Goal: Task Accomplishment & Management: Use online tool/utility

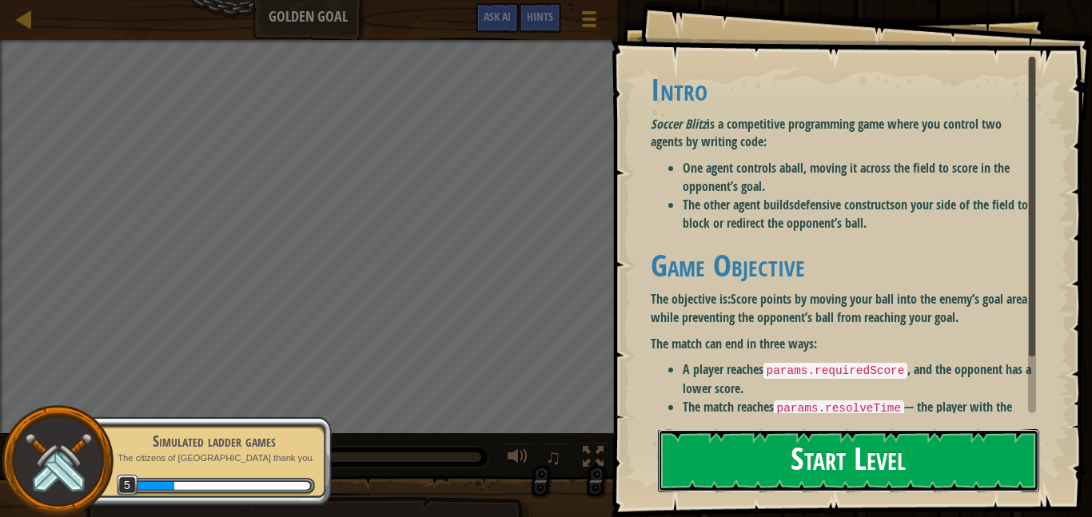
click at [823, 448] on button "Start Level" at bounding box center [848, 460] width 381 height 63
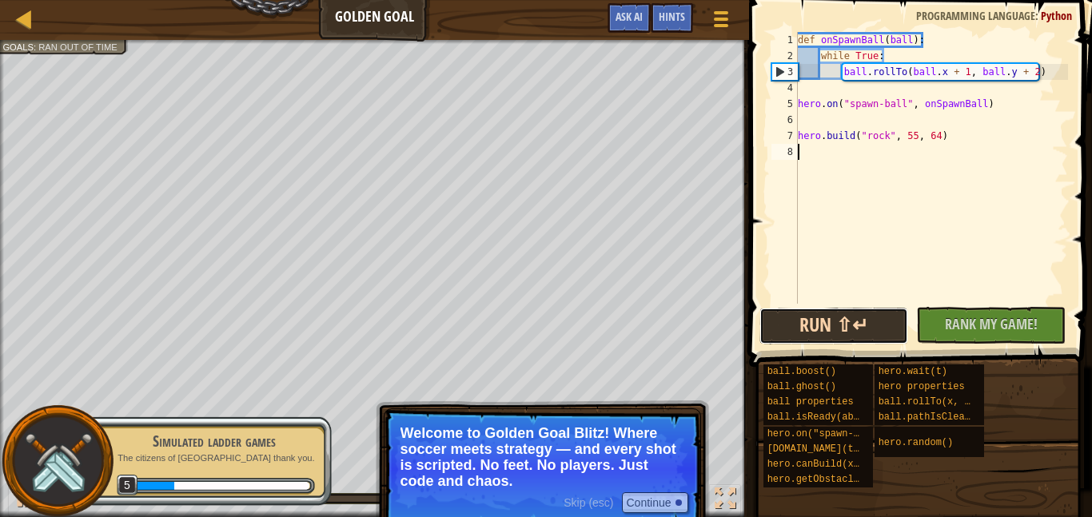
click at [854, 329] on button "Run ⇧↵" at bounding box center [833, 326] width 149 height 37
click at [852, 328] on button "Running" at bounding box center [833, 326] width 149 height 37
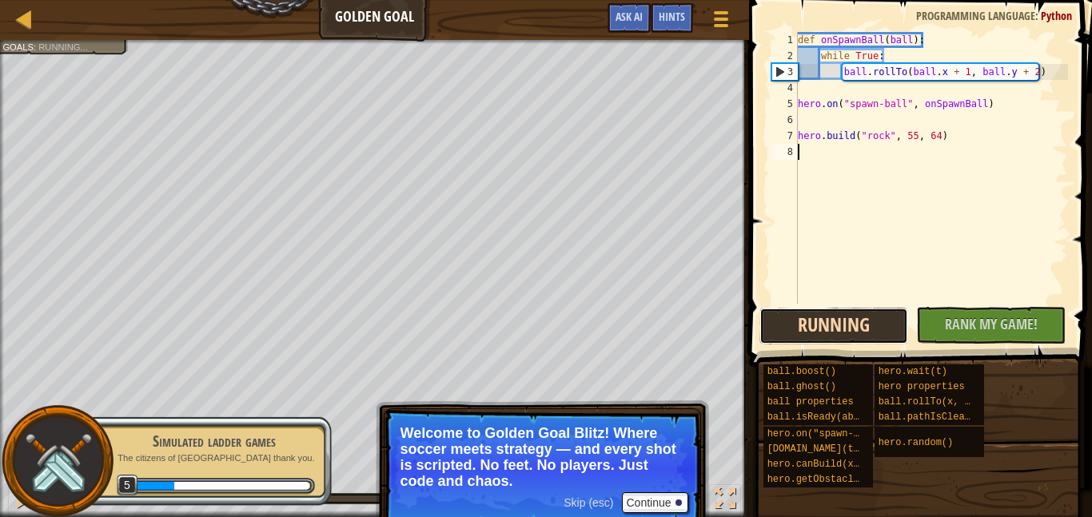
click at [852, 328] on button "Running" at bounding box center [833, 326] width 149 height 37
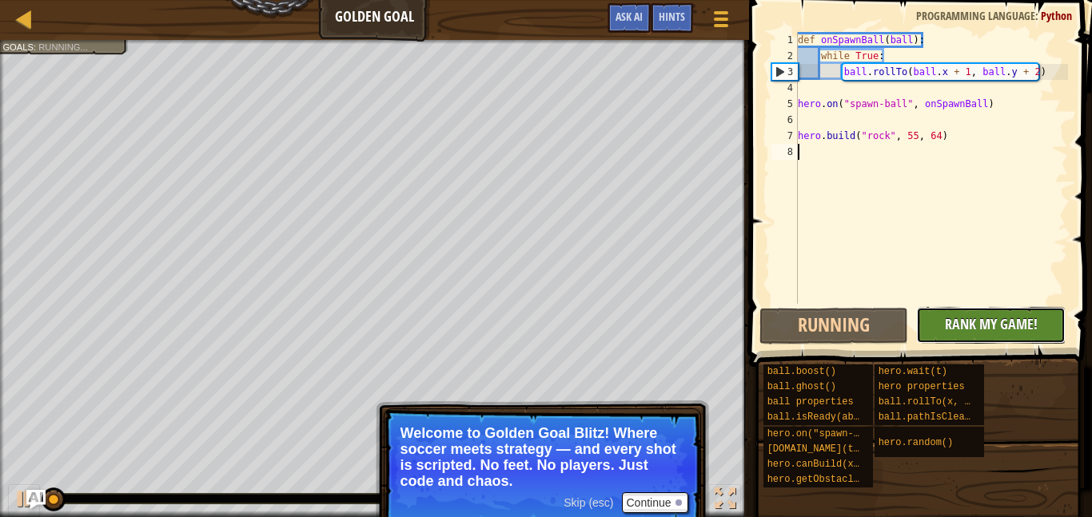
click at [996, 333] on span "Rank My Game!" at bounding box center [991, 324] width 93 height 20
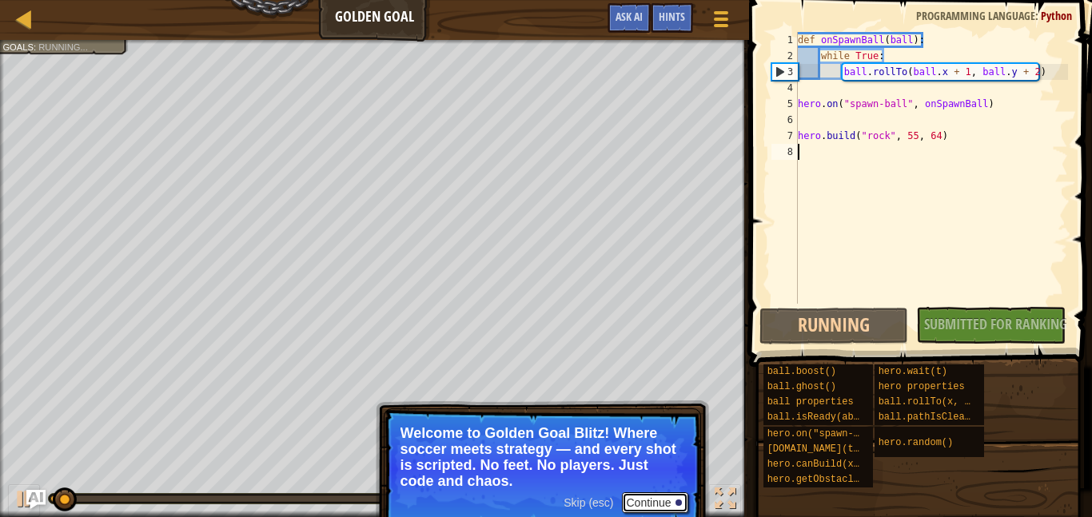
click at [651, 500] on button "Continue" at bounding box center [655, 502] width 66 height 21
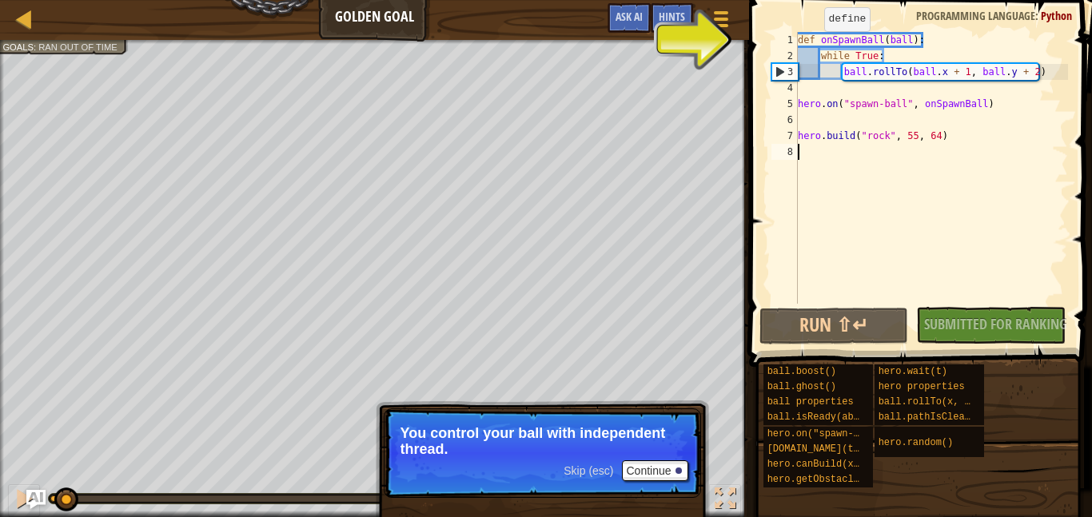
click at [810, 47] on div "def onSpawnBall ( ball ) : while True : ball . rollTo ( ball . x + 1 , ball . y…" at bounding box center [931, 184] width 273 height 304
click at [834, 8] on span at bounding box center [922, 161] width 356 height 414
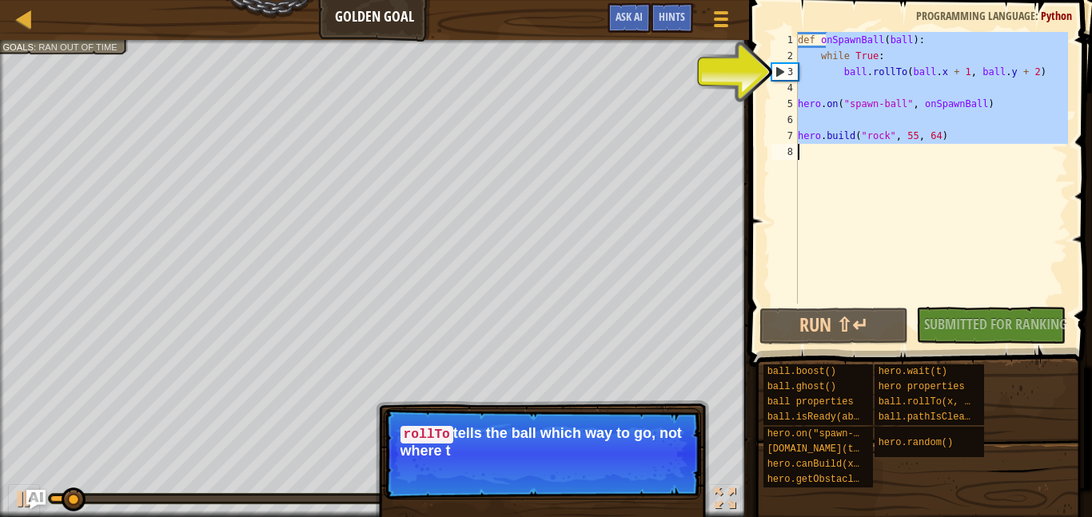
click at [439, 221] on div "Ladder Golden Goal Game Menu Done Hints Ask AI 1 הההההההההההההההההההההההההההההה…" at bounding box center [546, 258] width 1092 height 517
type textarea "[DOMAIN_NAME]("rock", 55, 64)"
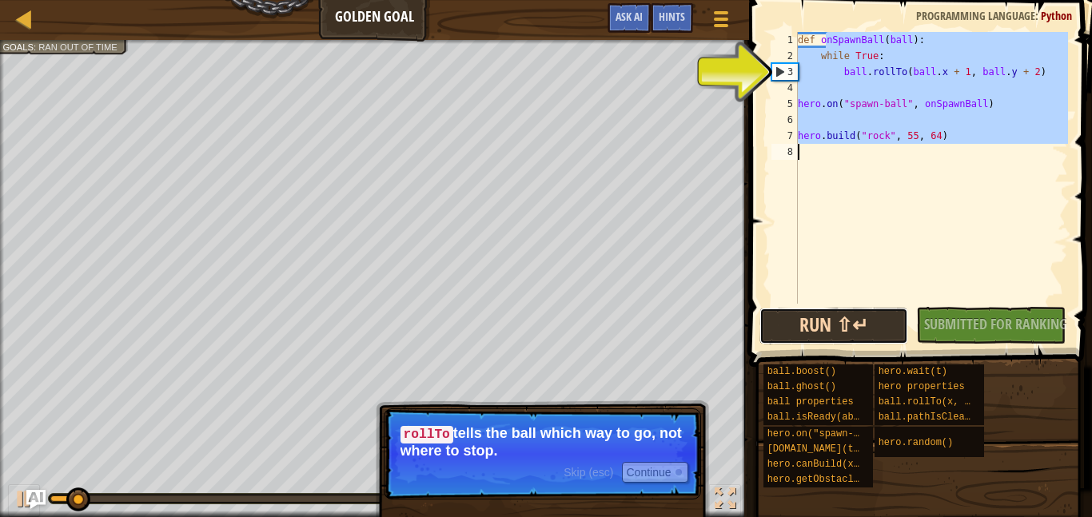
click at [894, 317] on button "Run ⇧↵" at bounding box center [833, 326] width 149 height 37
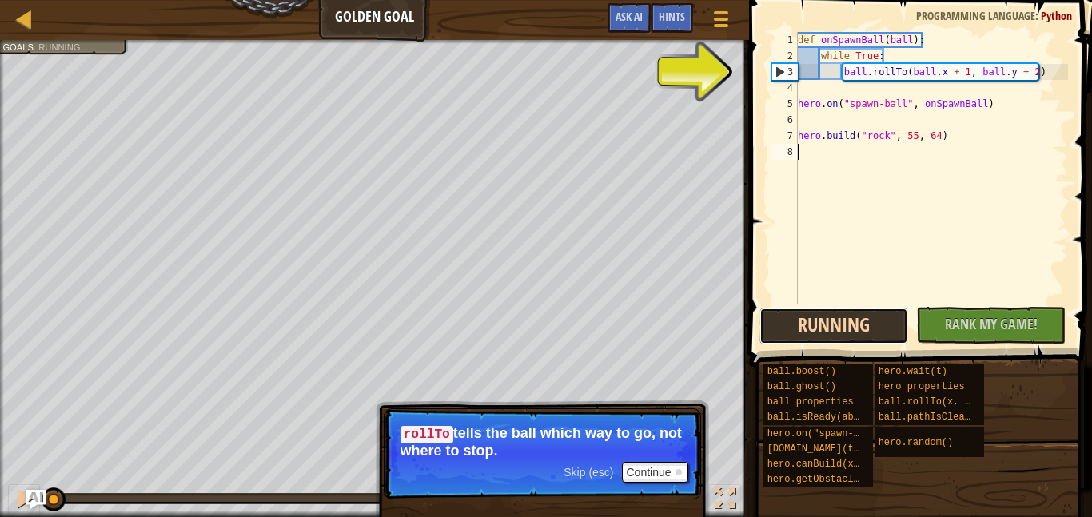
click at [879, 314] on button "Running" at bounding box center [833, 326] width 149 height 37
